Goal: Information Seeking & Learning: Learn about a topic

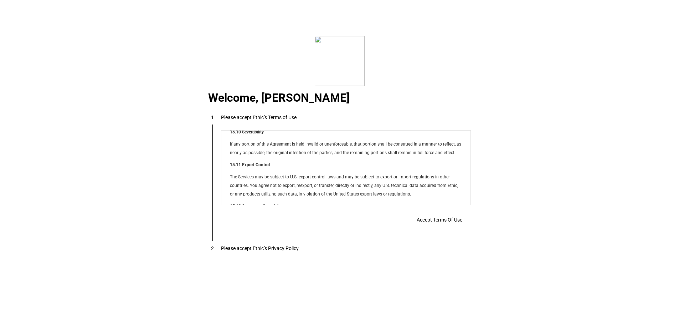
scroll to position [5775, 0]
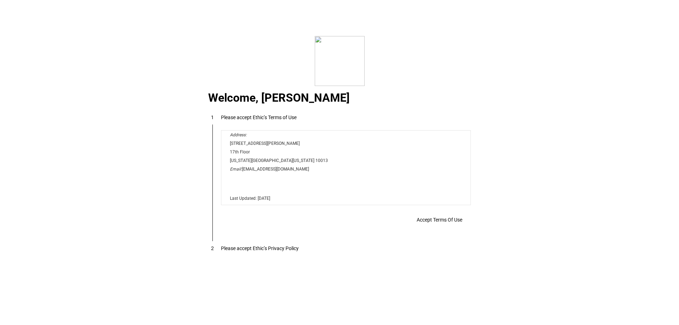
click at [428, 223] on span "Accept Terms Of Use" at bounding box center [440, 220] width 46 height 6
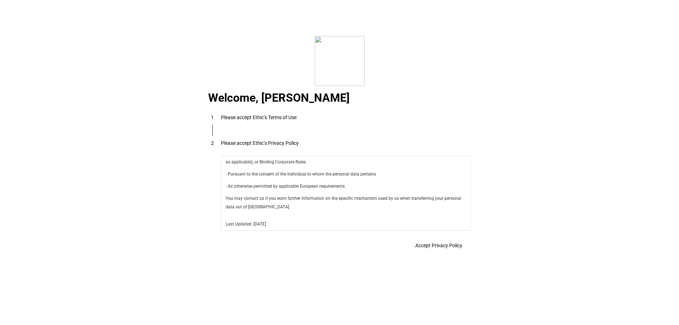
scroll to position [2538, 0]
click at [429, 248] on span "Accept Privacy Policy" at bounding box center [438, 245] width 47 height 6
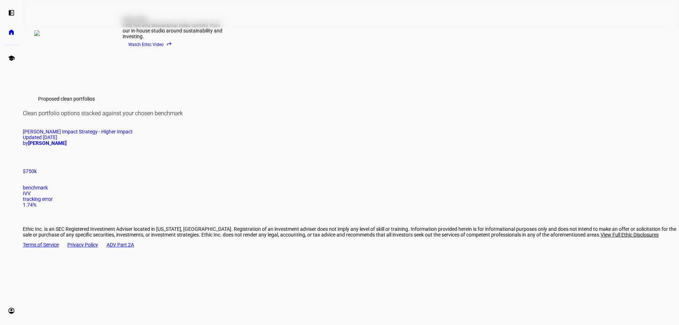
scroll to position [395, 0]
click at [133, 134] on span "[PERSON_NAME] Impact Strategy - Higher Impact" at bounding box center [78, 132] width 110 height 6
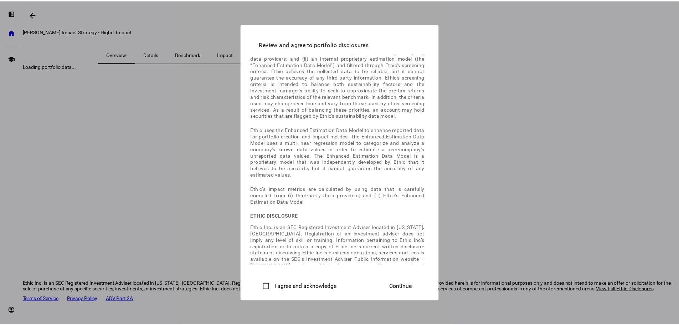
scroll to position [53, 0]
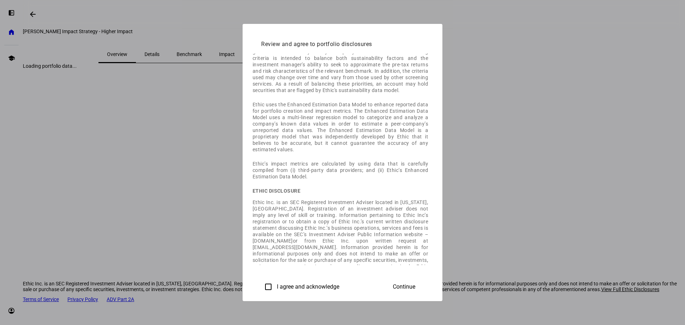
click at [275, 286] on label "I agree and acknowledge" at bounding box center [307, 286] width 64 height 6
click at [261, 286] on input "I agree and acknowledge" at bounding box center [268, 287] width 14 height 14
checkbox input "true"
click at [424, 285] on span at bounding box center [404, 286] width 40 height 17
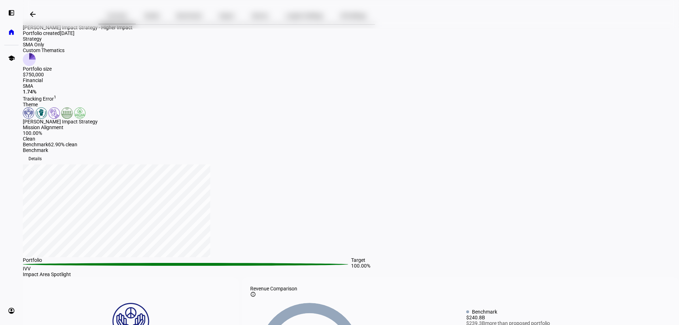
scroll to position [0, 0]
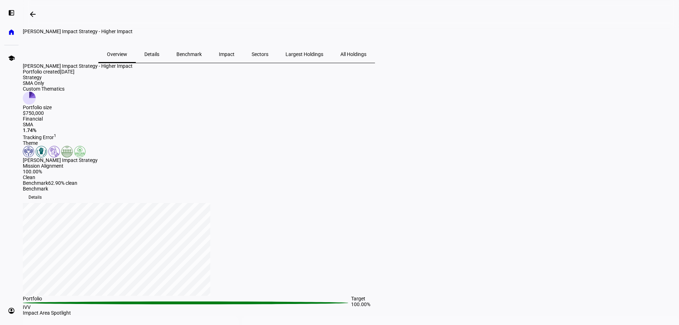
click at [159, 57] on span "Details" at bounding box center [151, 54] width 15 height 5
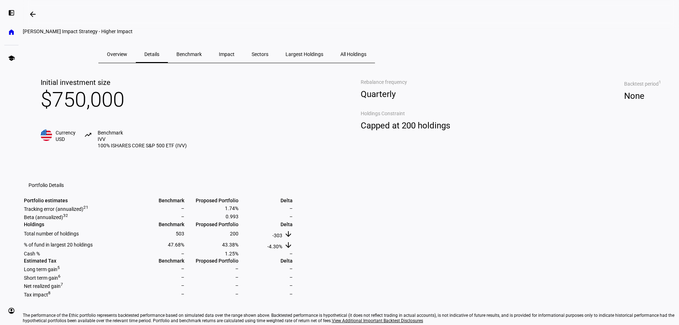
click at [202, 57] on span "Benchmark" at bounding box center [189, 54] width 25 height 5
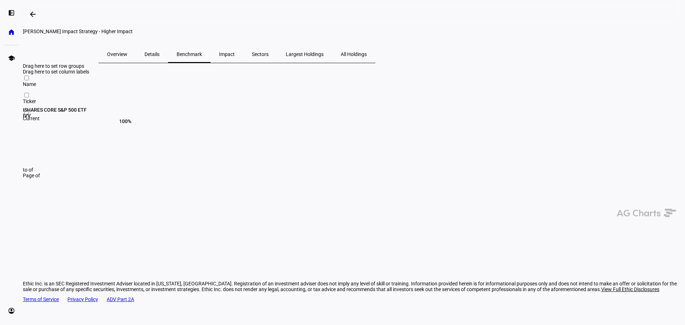
click at [367, 57] on span "All Holdings" at bounding box center [354, 54] width 26 height 5
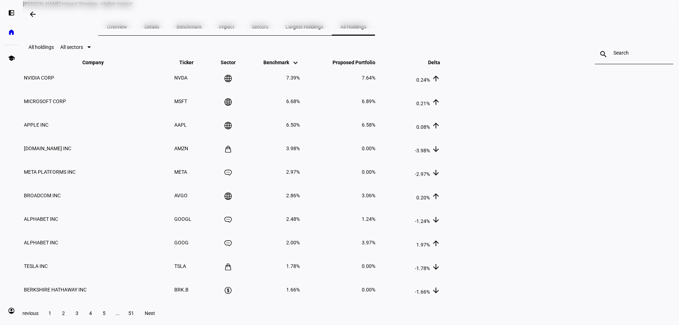
scroll to position [28, 0]
click at [376, 65] on th "Proposed Portfolio keyboard_arrow_down keyboard_arrow_up" at bounding box center [338, 62] width 75 height 6
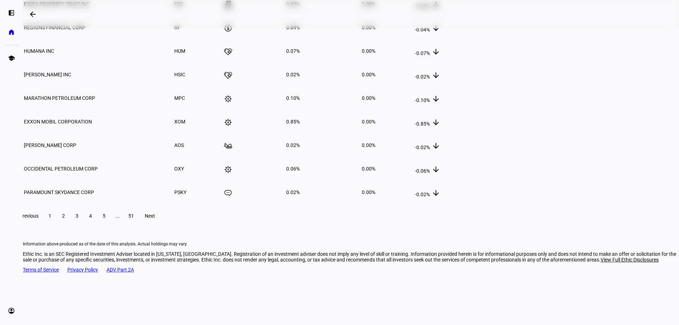
scroll to position [147, 0]
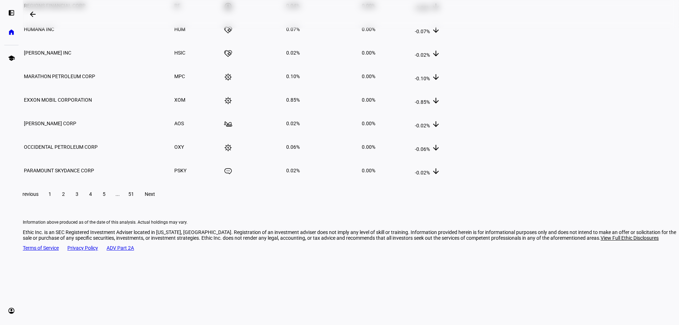
click at [65, 197] on span "2" at bounding box center [63, 194] width 3 height 6
click at [83, 203] on span at bounding box center [77, 193] width 13 height 17
click at [92, 197] on span "4" at bounding box center [90, 194] width 3 height 6
click at [111, 203] on span at bounding box center [104, 193] width 13 height 17
click at [155, 197] on span "Next" at bounding box center [150, 194] width 10 height 6
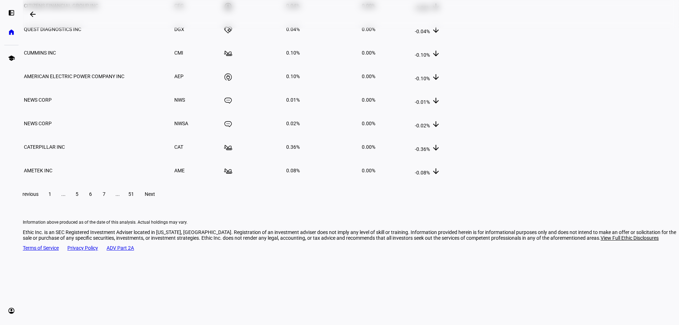
click at [155, 197] on span "Next" at bounding box center [150, 194] width 10 height 6
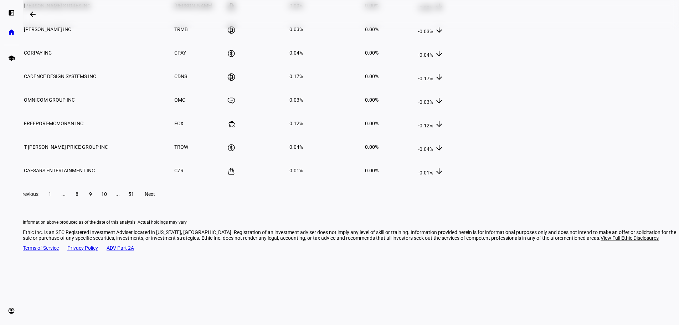
click at [155, 197] on span "Next" at bounding box center [150, 194] width 10 height 6
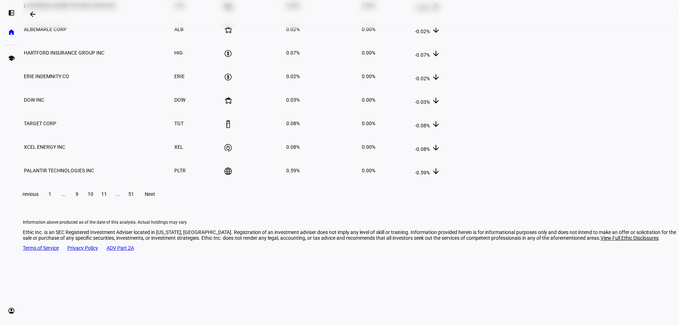
click at [155, 197] on span "Next" at bounding box center [150, 194] width 10 height 6
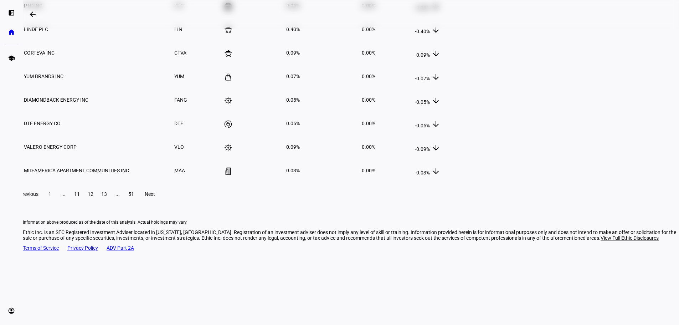
click at [155, 197] on span "Next" at bounding box center [150, 194] width 10 height 6
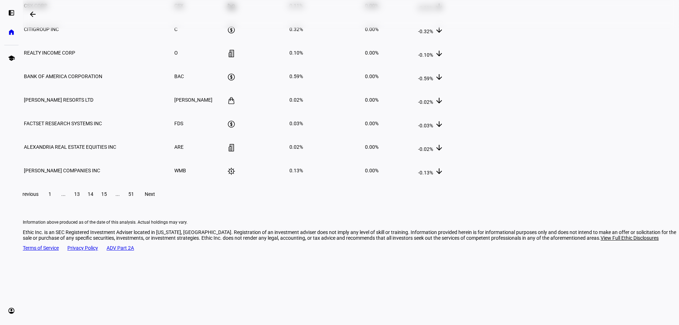
click at [155, 197] on span "Next" at bounding box center [150, 194] width 10 height 6
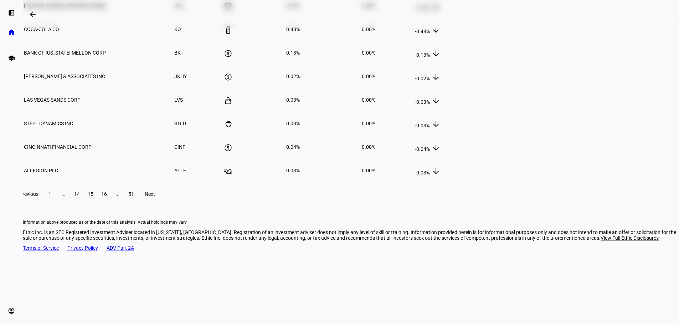
click at [155, 197] on span "Next" at bounding box center [150, 194] width 10 height 6
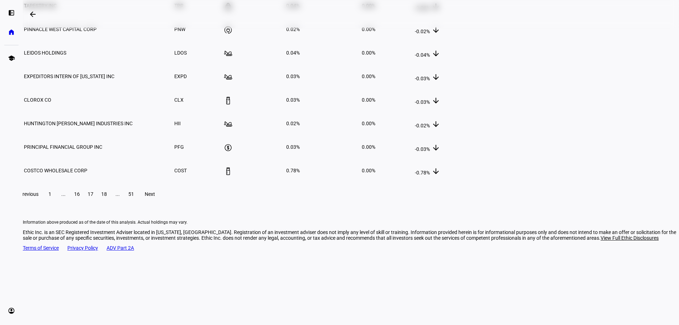
click at [155, 197] on span "Next" at bounding box center [150, 194] width 10 height 6
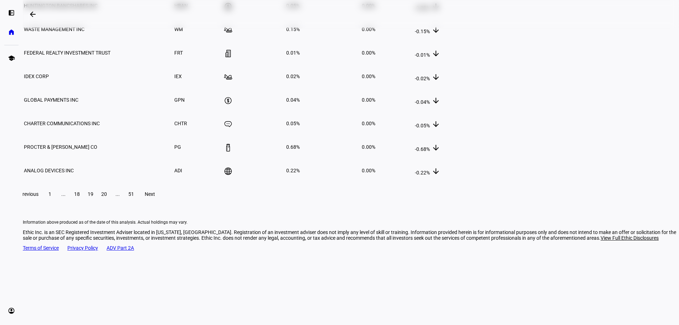
click at [155, 197] on span "Next" at bounding box center [150, 194] width 10 height 6
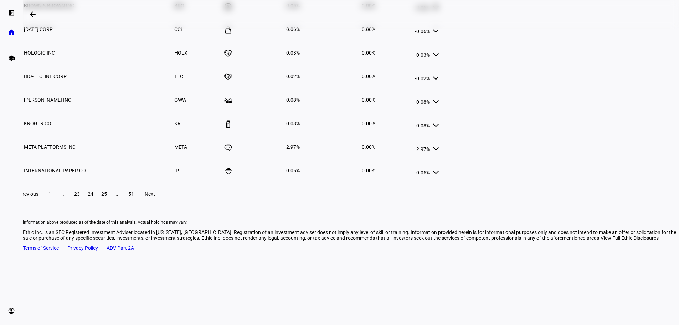
click at [155, 197] on span "Next" at bounding box center [150, 194] width 10 height 6
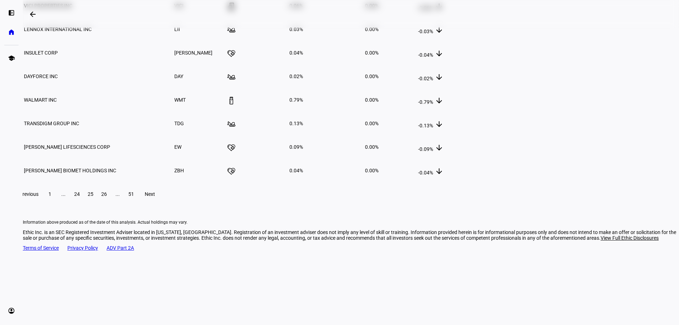
click at [155, 197] on span "Next" at bounding box center [150, 194] width 10 height 6
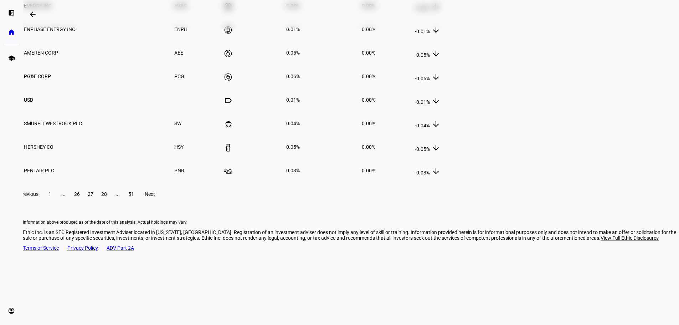
click at [155, 197] on span "Next" at bounding box center [150, 194] width 10 height 6
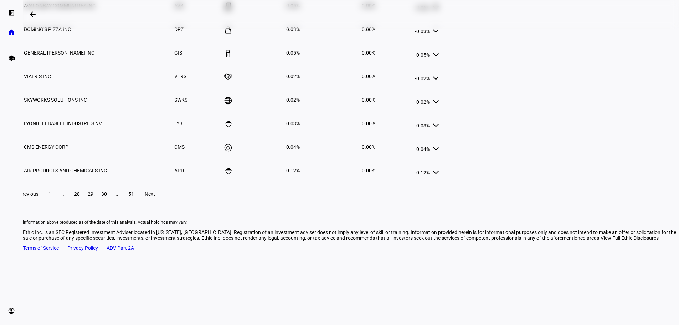
click at [155, 197] on span "Next" at bounding box center [150, 194] width 10 height 6
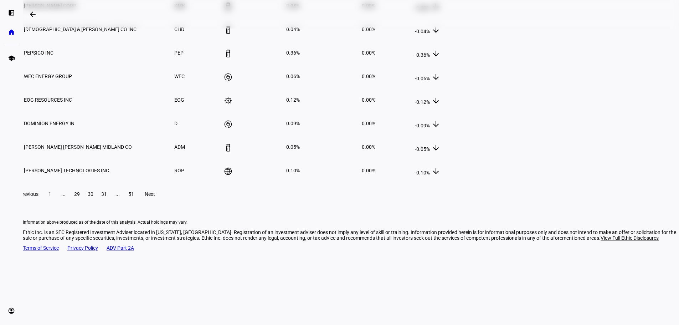
click at [155, 197] on span "Next" at bounding box center [150, 194] width 10 height 6
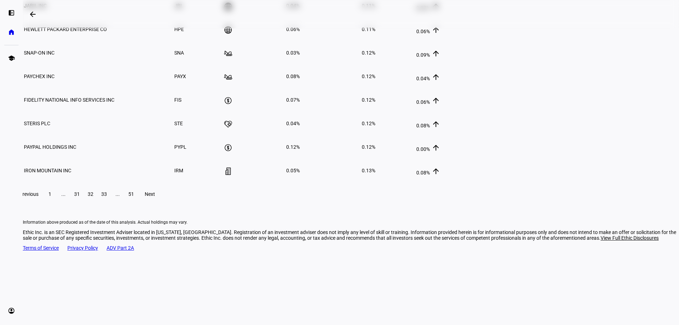
click at [80, 197] on span "31" at bounding box center [77, 194] width 6 height 6
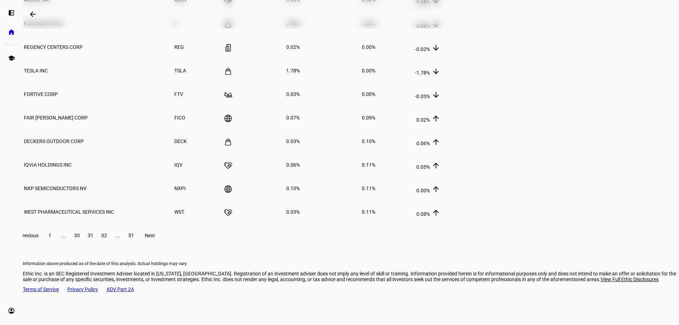
scroll to position [106, 0]
click at [107, 237] on span "32" at bounding box center [104, 235] width 6 height 6
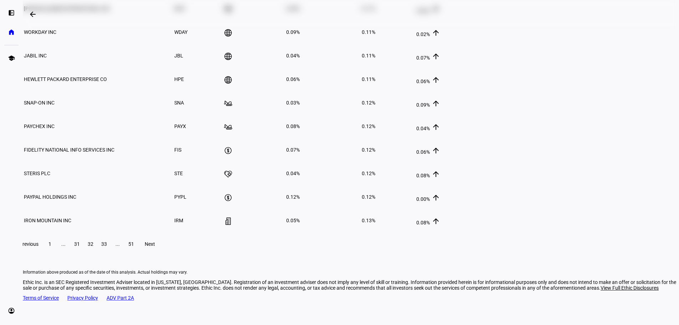
scroll to position [97, 0]
click at [111, 252] on span at bounding box center [104, 243] width 13 height 17
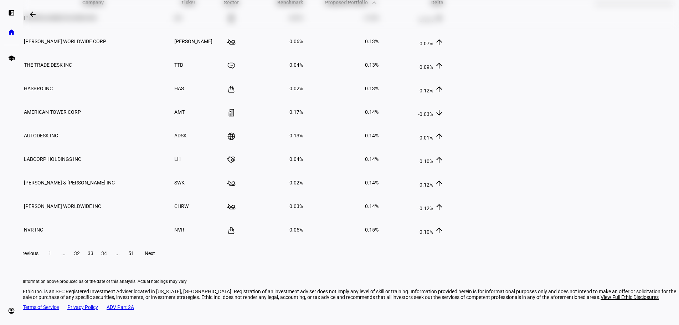
scroll to position [98, 0]
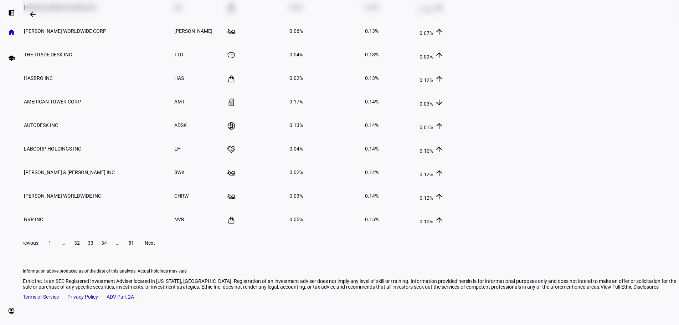
click at [107, 246] on span "34" at bounding box center [104, 243] width 6 height 6
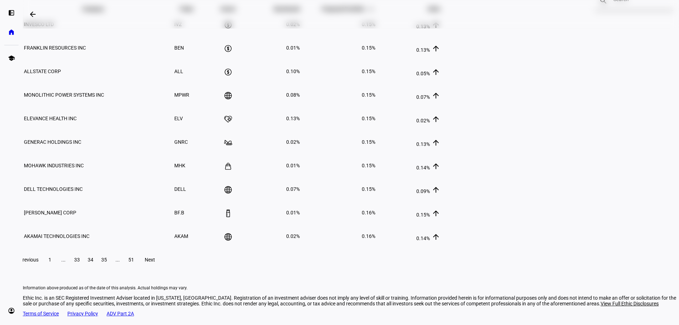
scroll to position [83, 0]
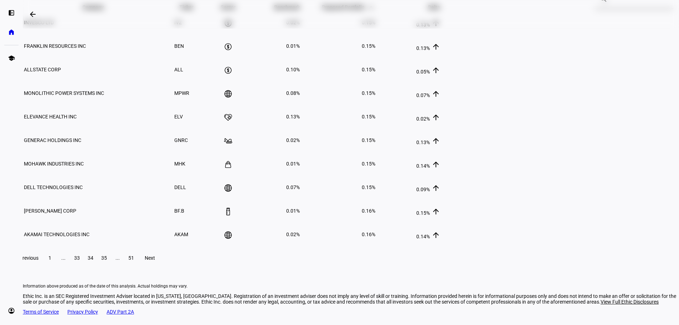
click at [111, 266] on span at bounding box center [104, 257] width 13 height 17
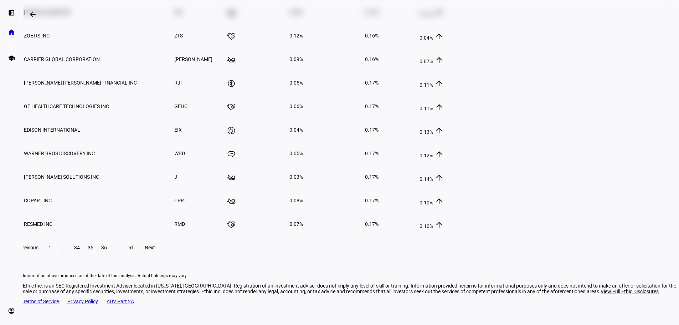
scroll to position [95, 0]
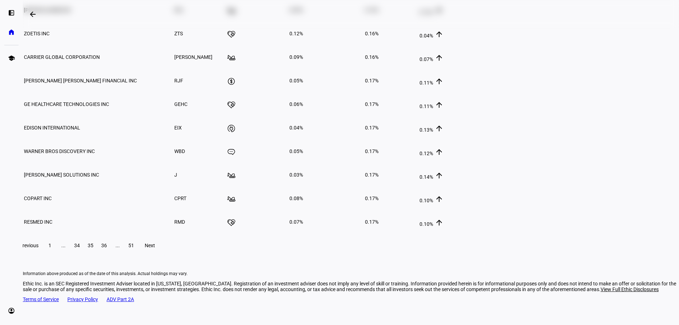
click at [107, 248] on span "36" at bounding box center [104, 245] width 6 height 6
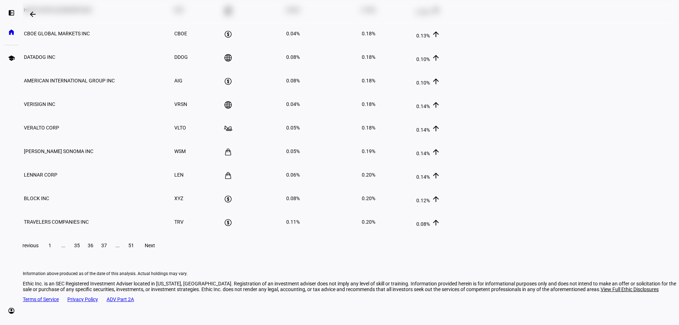
click at [107, 248] on span "37" at bounding box center [104, 245] width 6 height 6
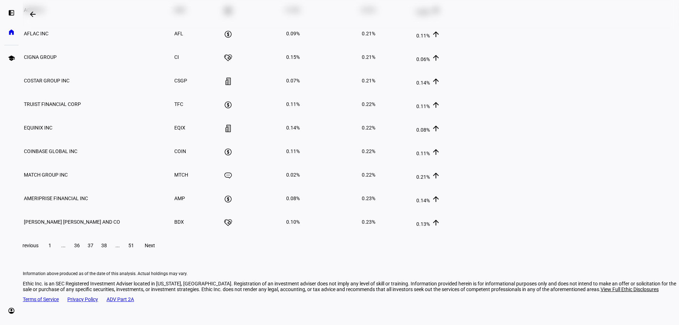
click at [107, 248] on span "38" at bounding box center [104, 245] width 6 height 6
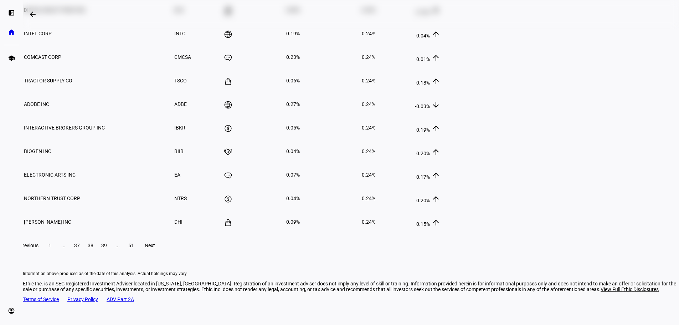
click at [107, 248] on span "39" at bounding box center [104, 245] width 6 height 6
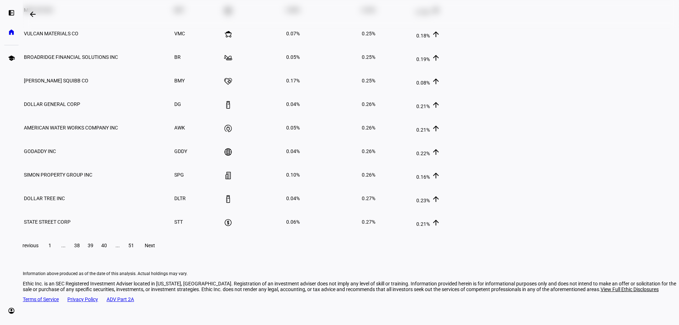
click at [107, 248] on span "40" at bounding box center [104, 245] width 6 height 6
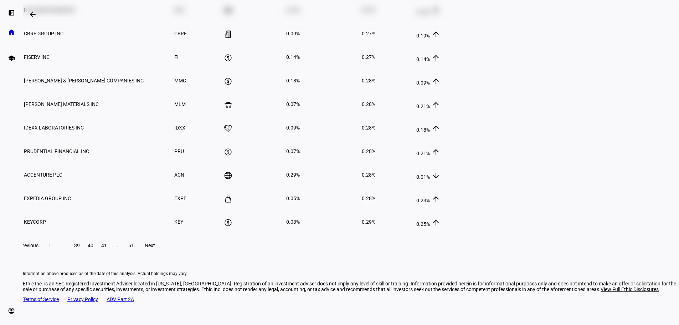
click at [107, 248] on span "41" at bounding box center [104, 245] width 6 height 6
click at [107, 248] on span "42" at bounding box center [104, 245] width 6 height 6
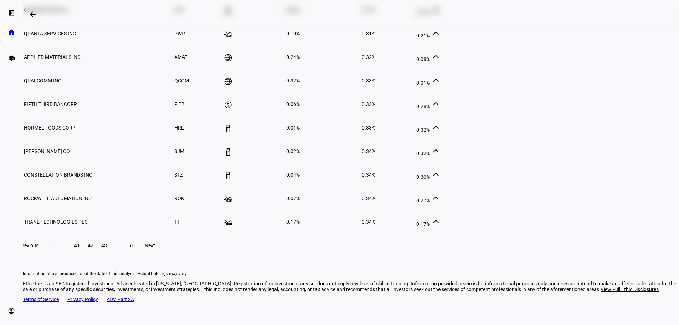
click at [107, 248] on span "43" at bounding box center [104, 245] width 6 height 6
click at [107, 248] on span "44" at bounding box center [104, 245] width 6 height 6
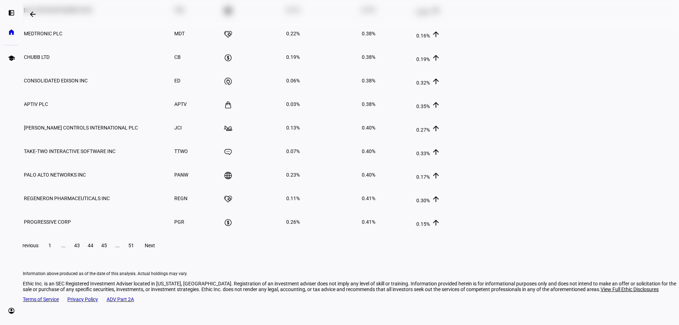
click at [107, 248] on span "45" at bounding box center [104, 245] width 6 height 6
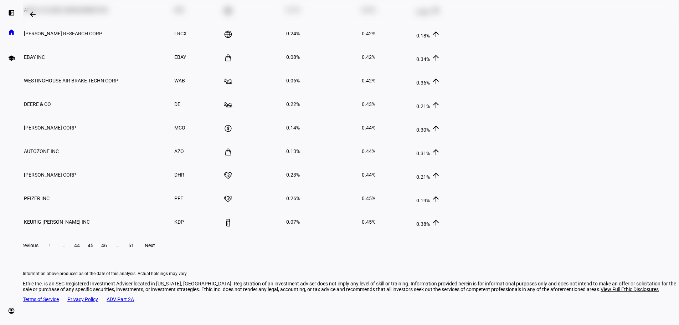
click at [107, 248] on span "46" at bounding box center [104, 245] width 6 height 6
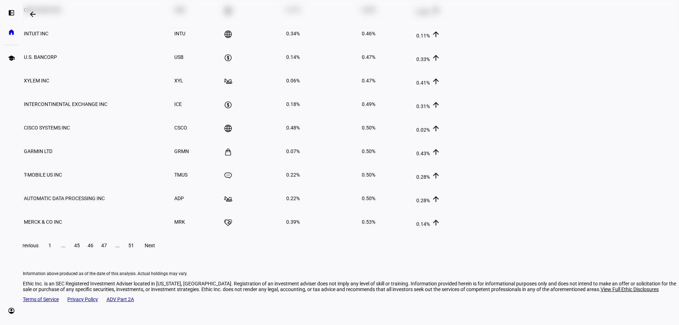
click at [107, 248] on span "47" at bounding box center [104, 245] width 6 height 6
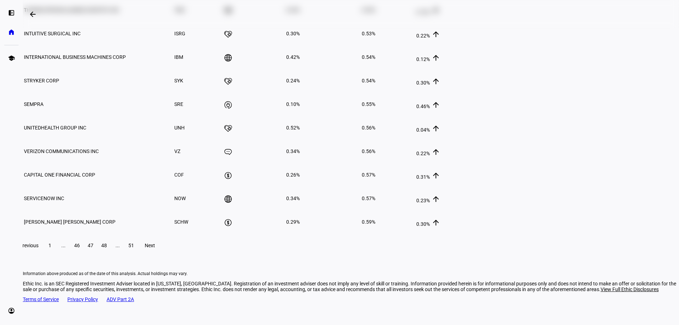
click at [107, 248] on span "48" at bounding box center [104, 245] width 6 height 6
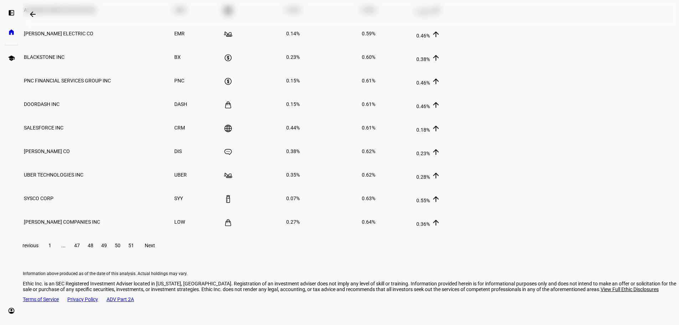
click at [107, 248] on span "49" at bounding box center [104, 245] width 6 height 6
click at [121, 248] on span "50" at bounding box center [118, 245] width 6 height 6
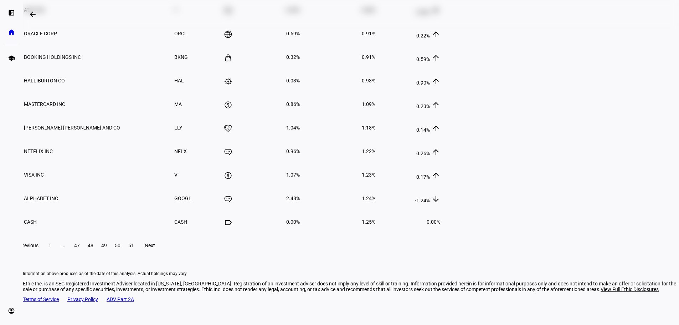
click at [138, 254] on span at bounding box center [131, 245] width 13 height 17
